Goal: Transaction & Acquisition: Book appointment/travel/reservation

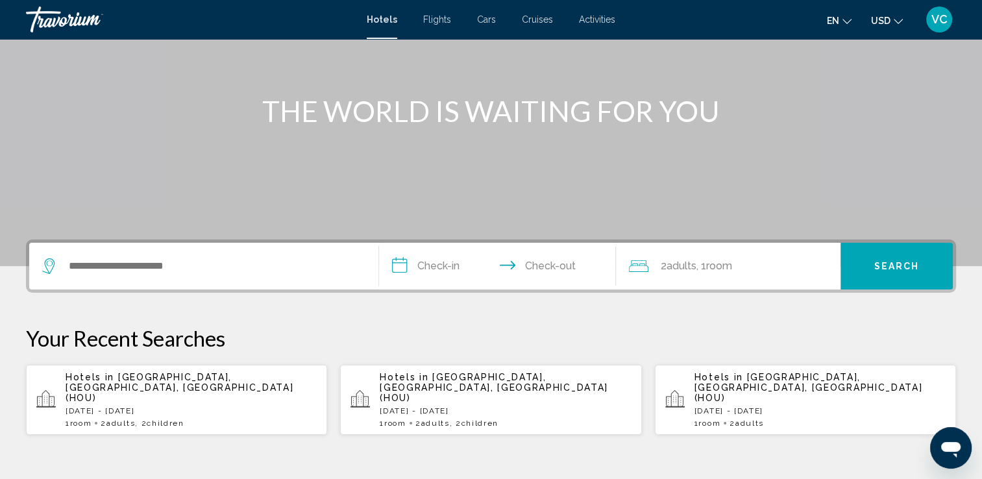
scroll to position [140, 0]
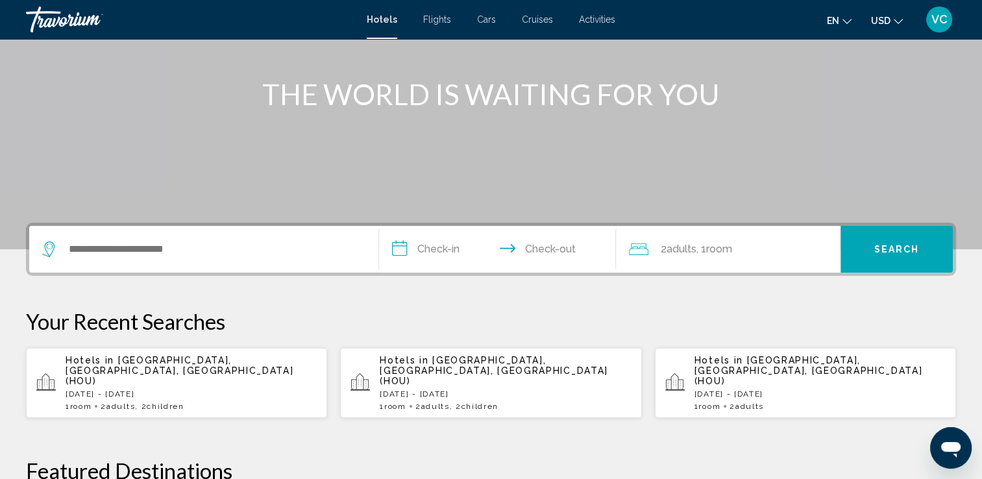
click at [234, 402] on div "1 Room rooms 2 Adult Adults , 2 Child Children" at bounding box center [191, 406] width 251 height 9
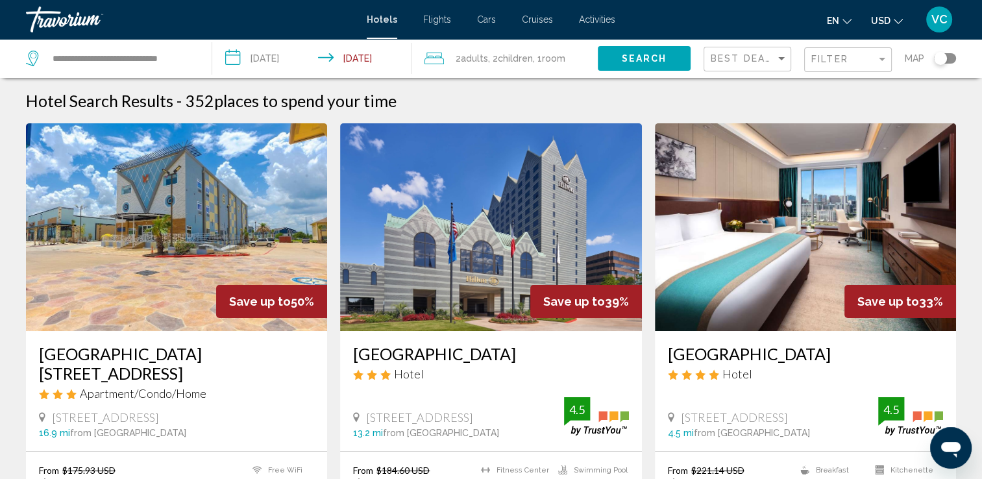
click at [758, 51] on div "Best Deals" at bounding box center [749, 59] width 77 height 24
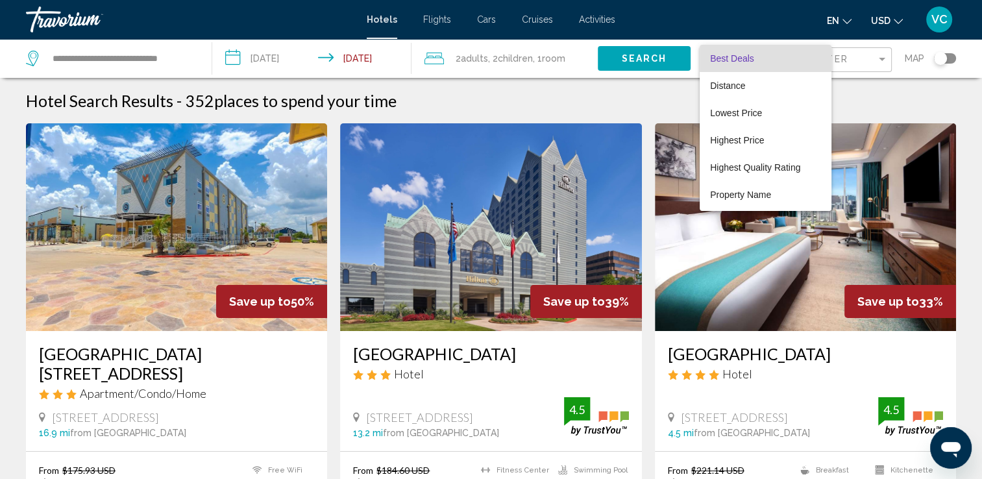
click at [871, 61] on div at bounding box center [491, 239] width 982 height 479
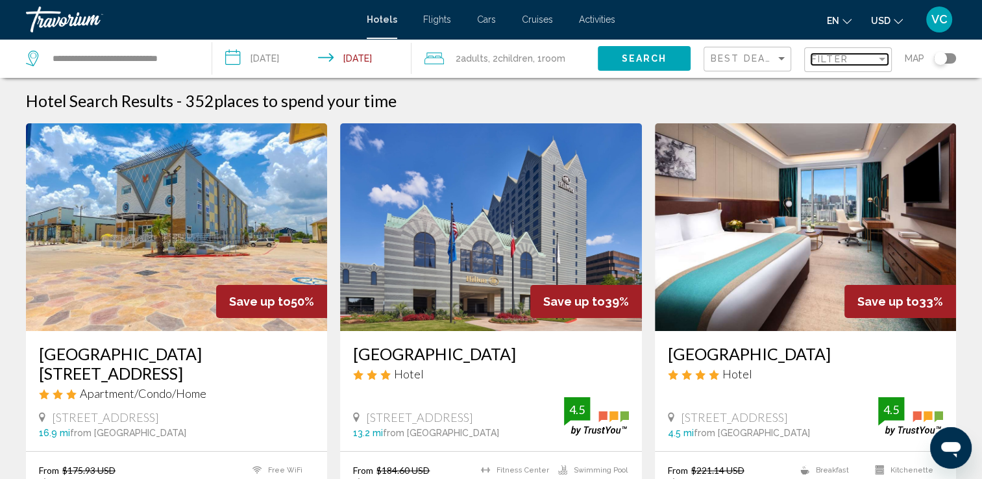
click at [871, 61] on div "Filter" at bounding box center [844, 59] width 65 height 10
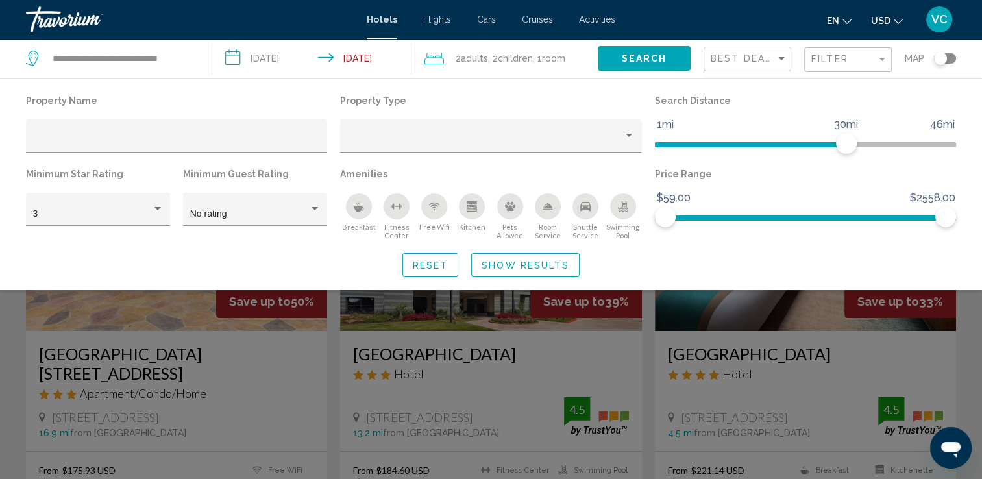
click at [365, 216] on div "Breakfast" at bounding box center [359, 206] width 26 height 26
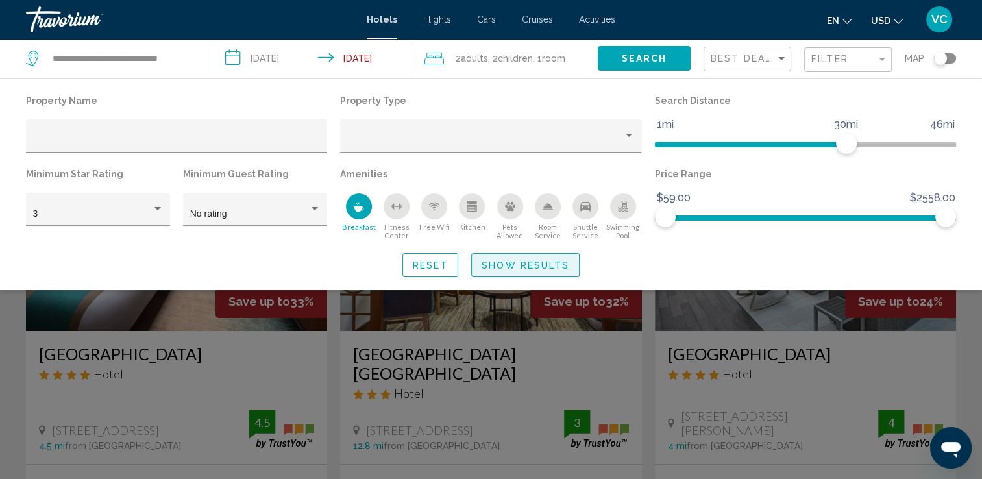
click at [535, 266] on span "Show Results" at bounding box center [526, 265] width 88 height 10
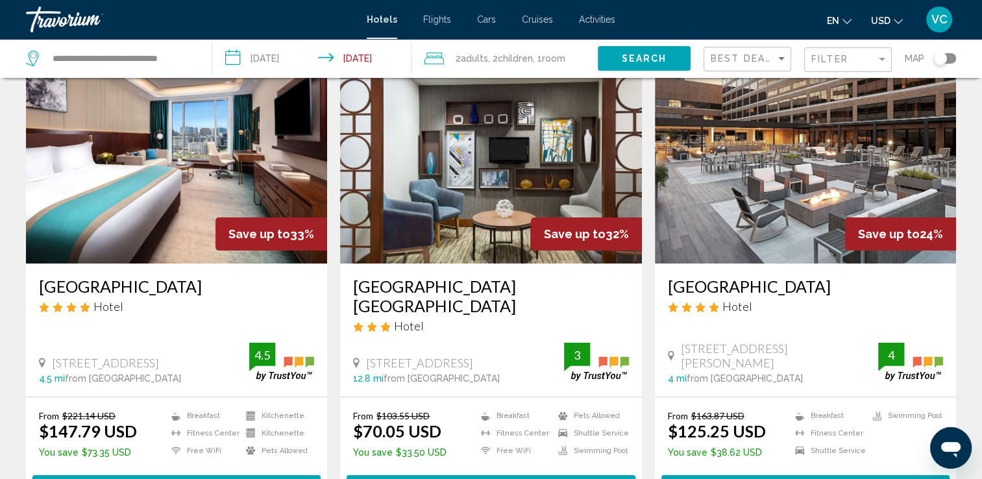
scroll to position [69, 0]
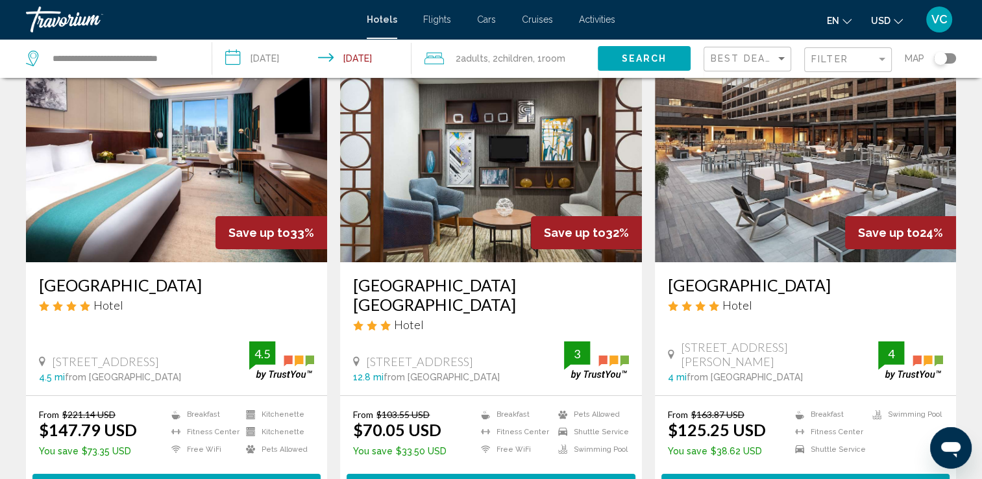
click at [758, 283] on h3 "[GEOGRAPHIC_DATA]" at bounding box center [805, 284] width 275 height 19
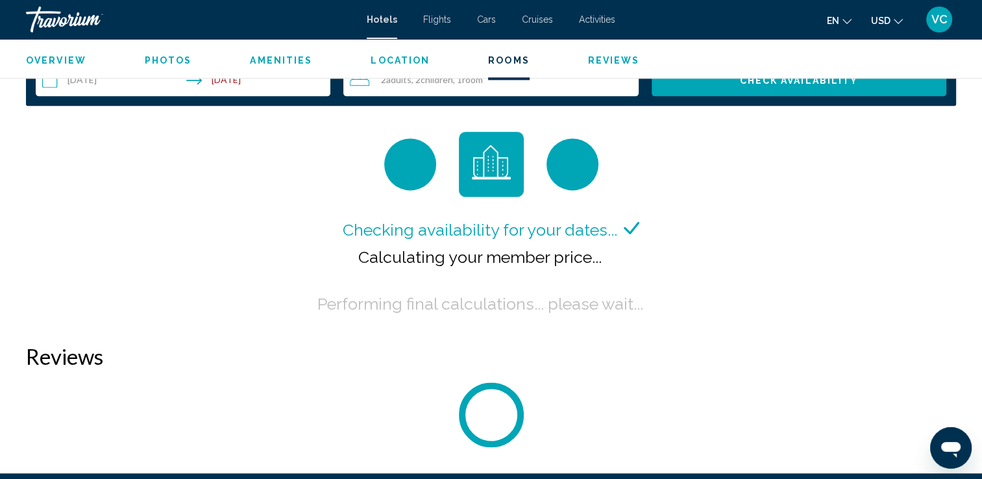
scroll to position [1701, 0]
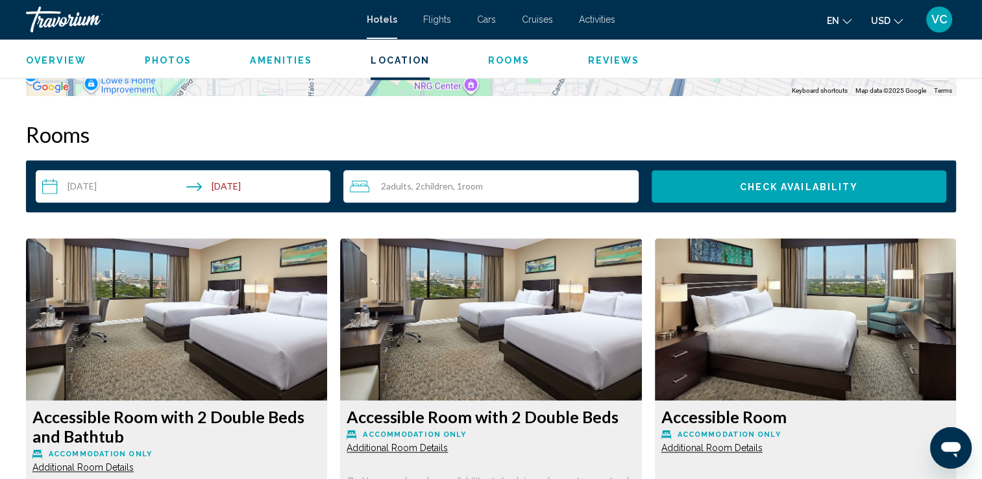
scroll to position [1598, 0]
